Goal: Book appointment/travel/reservation

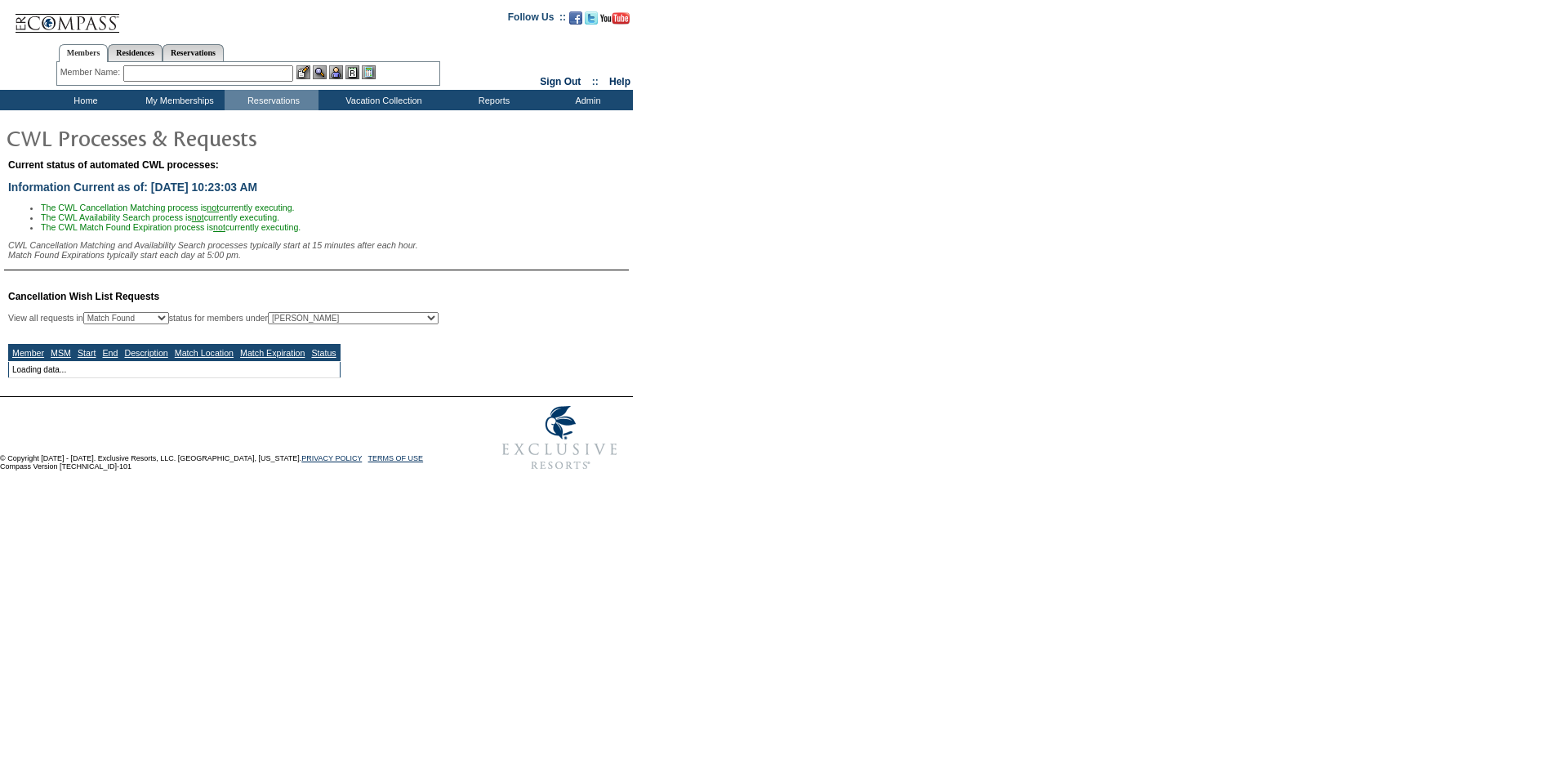
select select "50"
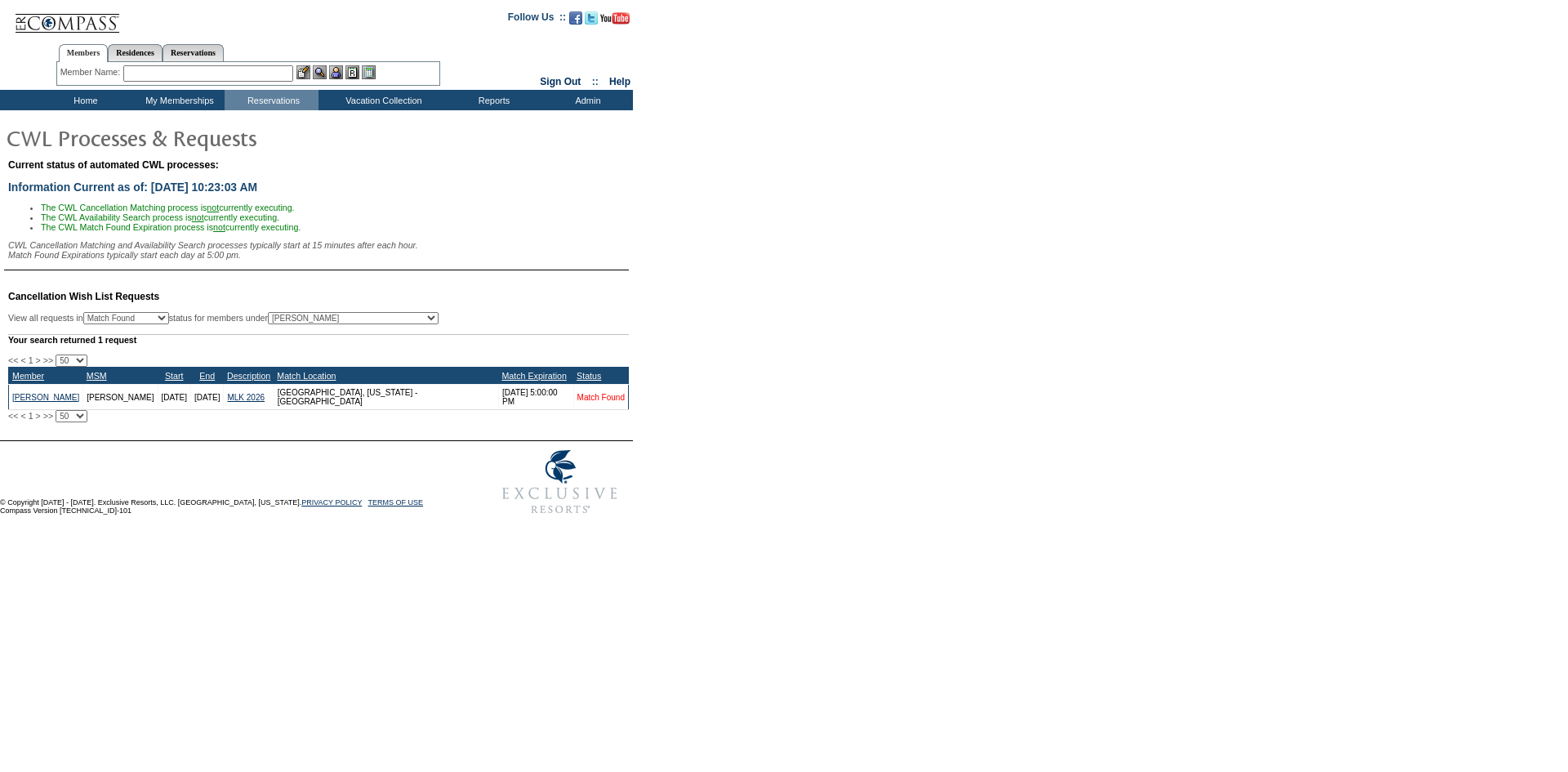
click at [595, 401] on link "Match Found" at bounding box center [601, 396] width 48 height 9
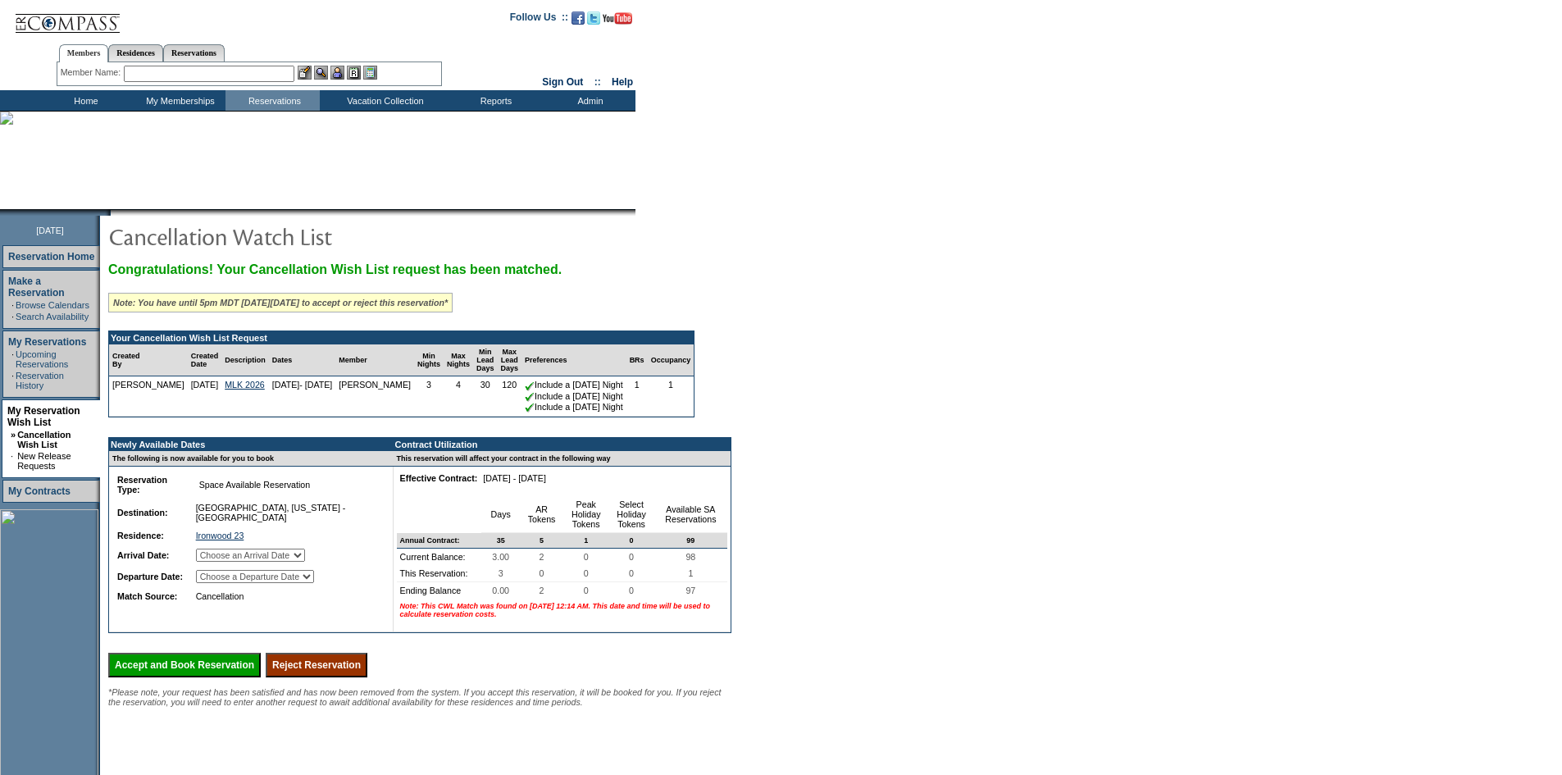
click at [305, 562] on select "Choose an Arrival Date [DATE] [DATE] [DATE]" at bounding box center [250, 555] width 109 height 13
select select "[DATE]"
click at [216, 562] on select "Choose an Arrival Date [DATE] [DATE] [DATE]" at bounding box center [250, 555] width 109 height 13
click at [314, 583] on select "Choose a Departure Date [DATE] [DATE] [DATE]" at bounding box center [255, 576] width 118 height 13
select select "[DATE]"
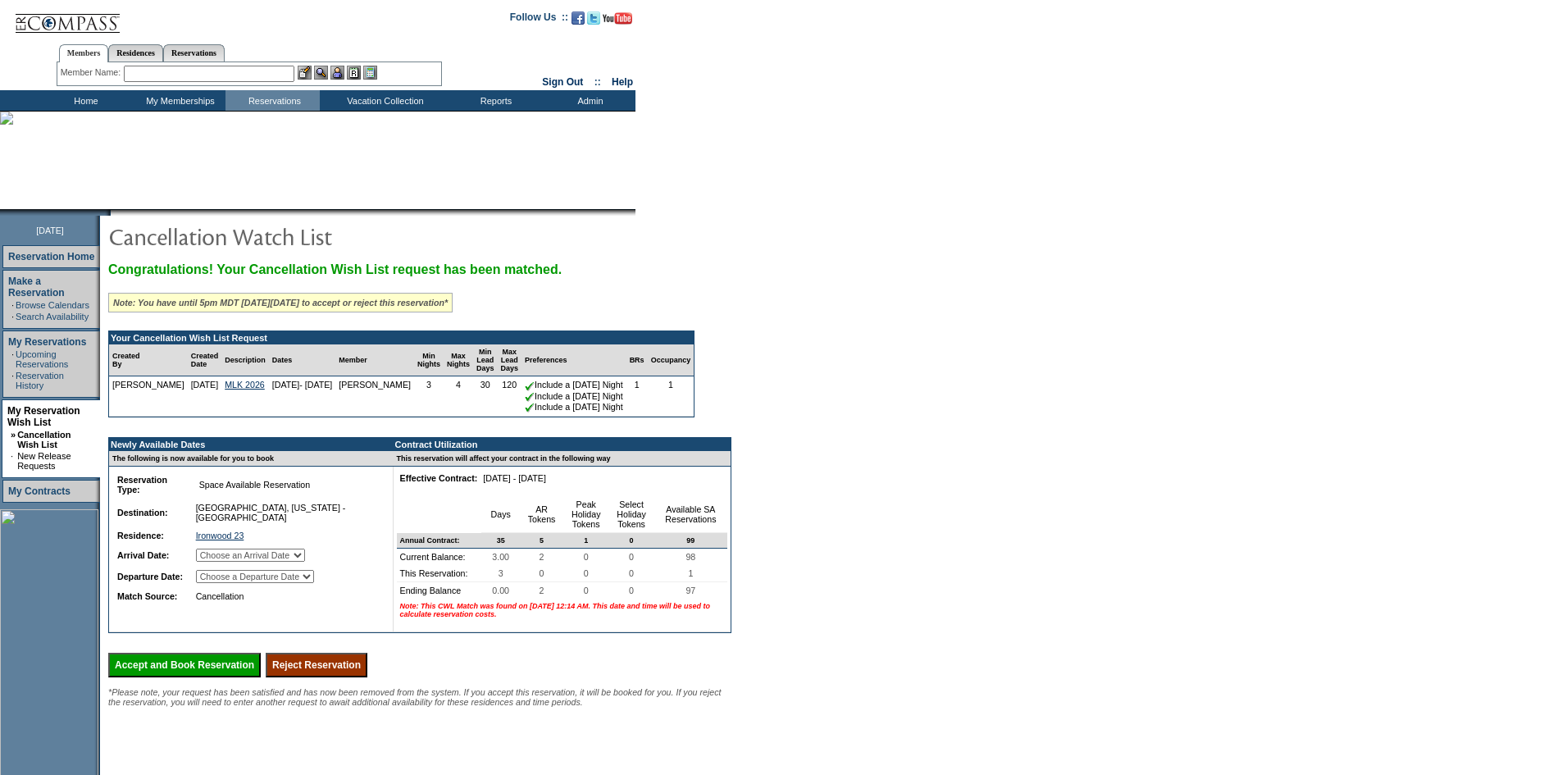
click at [217, 583] on select "Choose a Departure Date [DATE] [DATE] [DATE]" at bounding box center [255, 576] width 118 height 13
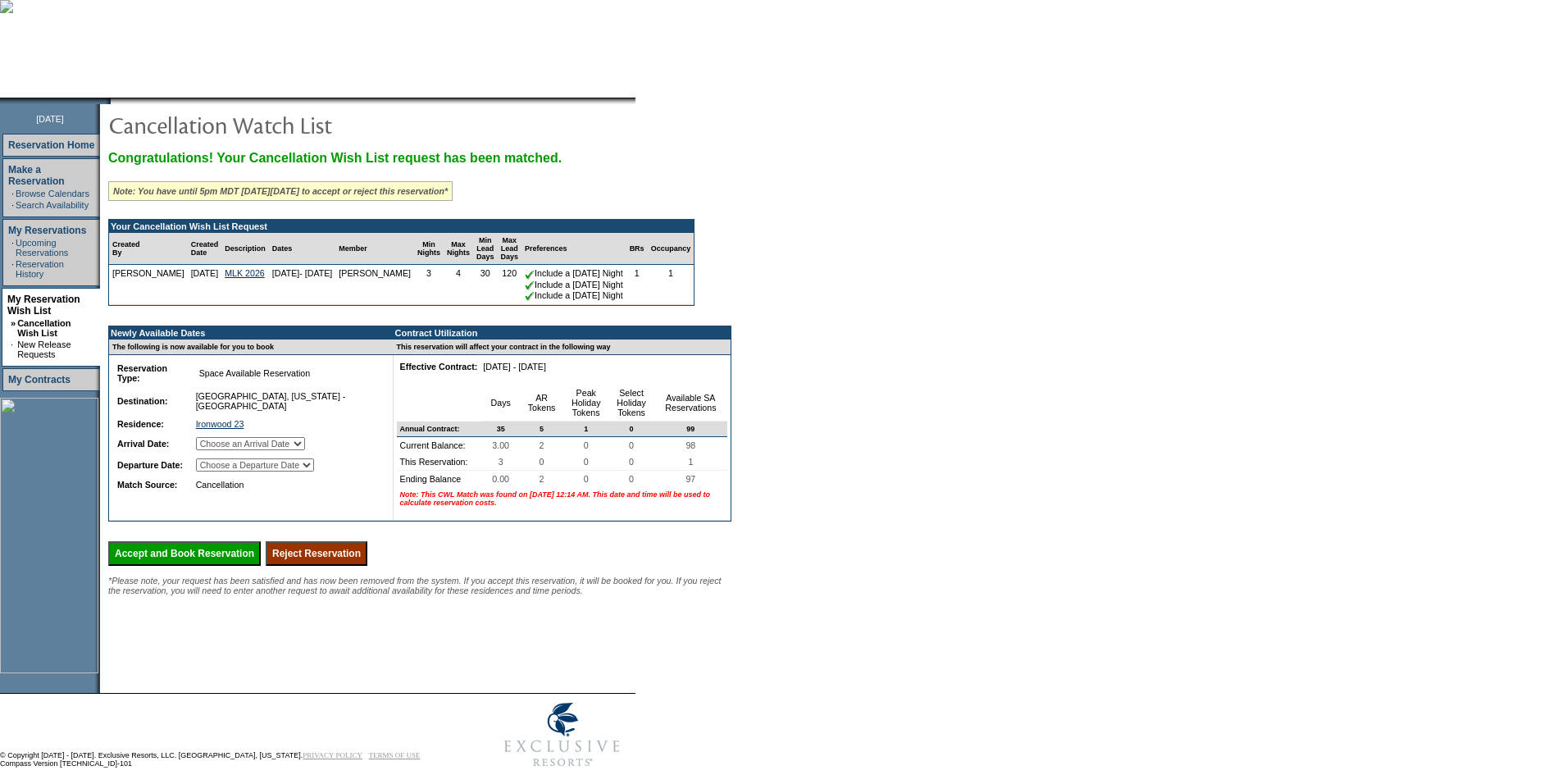
scroll to position [120, 0]
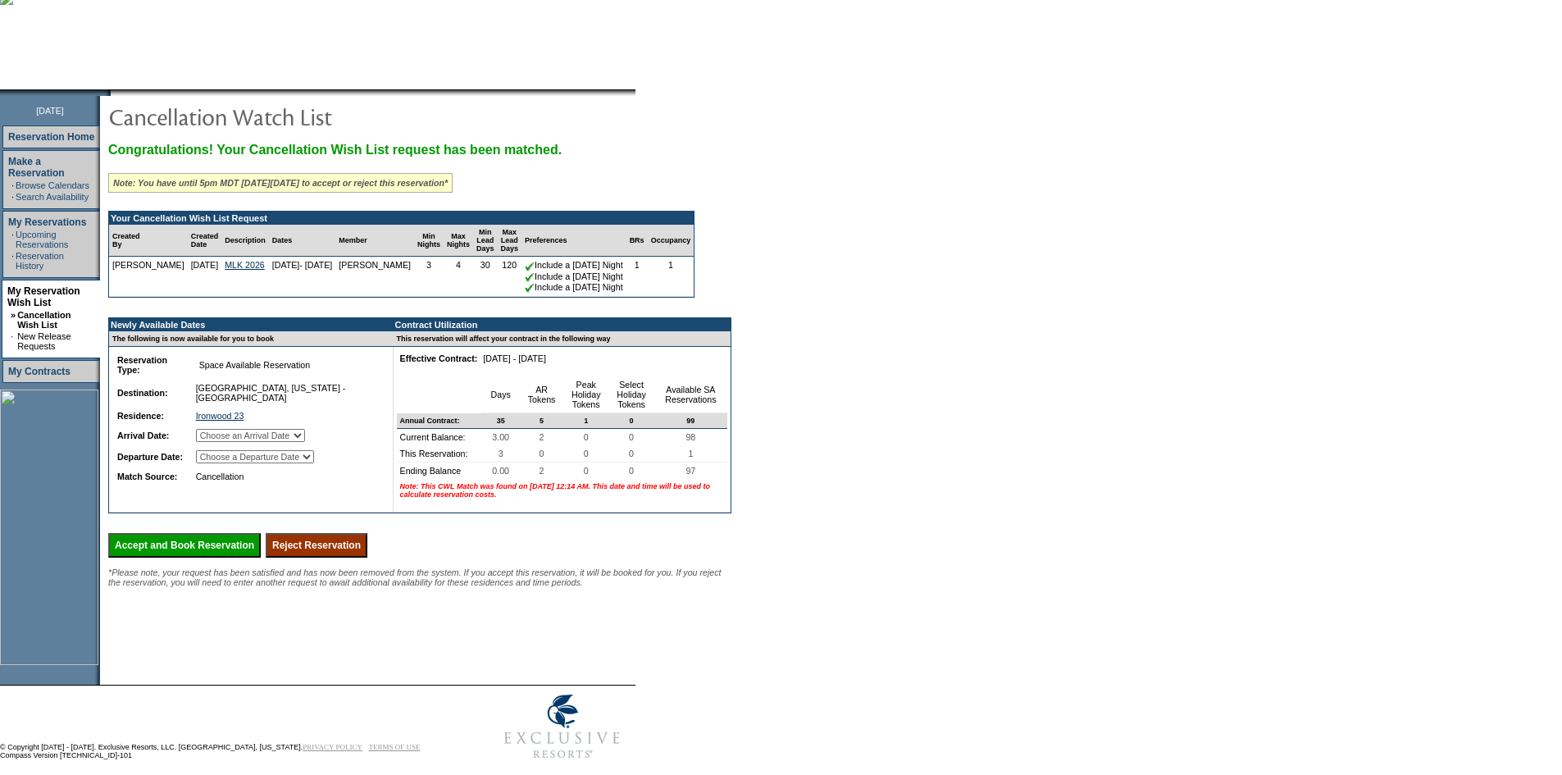
click at [215, 558] on input "Accept and Book Reservation" at bounding box center [184, 545] width 153 height 25
